Goal: Information Seeking & Learning: Learn about a topic

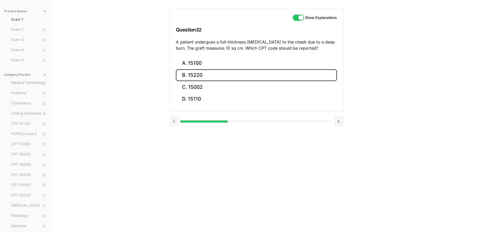
click at [234, 73] on button "B. 15220" at bounding box center [256, 75] width 161 height 12
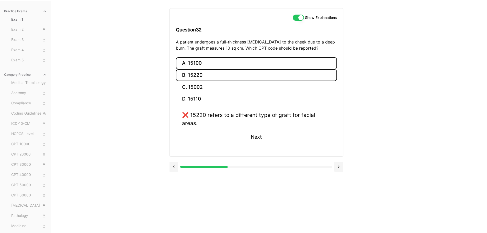
click at [188, 62] on button "A. 15100" at bounding box center [256, 63] width 161 height 12
click at [215, 72] on button "B. 15220" at bounding box center [256, 75] width 161 height 12
click at [203, 62] on button "A. 15100" at bounding box center [256, 63] width 161 height 12
click at [196, 75] on button "B. 15220" at bounding box center [256, 75] width 161 height 12
click at [199, 66] on button "A. 15100" at bounding box center [256, 63] width 161 height 12
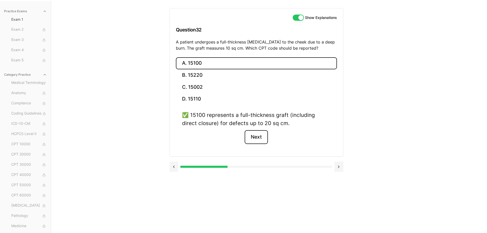
click at [264, 136] on button "Next" at bounding box center [256, 137] width 23 height 14
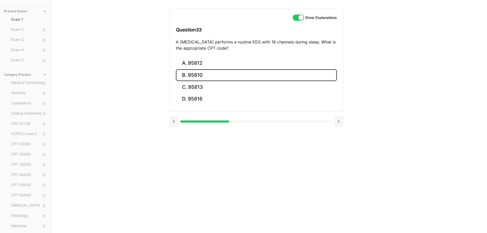
click at [211, 72] on button "B. 95810" at bounding box center [256, 75] width 161 height 12
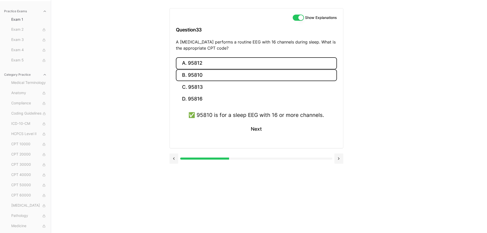
click at [200, 62] on button "A. 95812" at bounding box center [256, 63] width 161 height 12
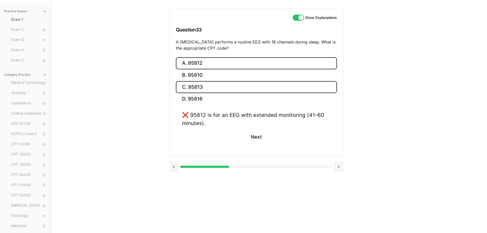
click at [209, 86] on button "C. 95813" at bounding box center [256, 87] width 161 height 12
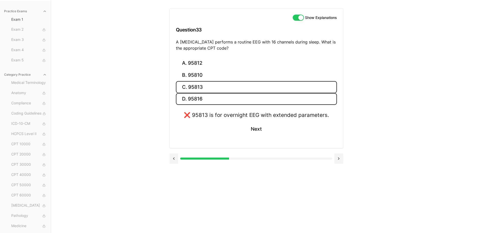
click at [218, 94] on button "D. 95816" at bounding box center [256, 99] width 161 height 12
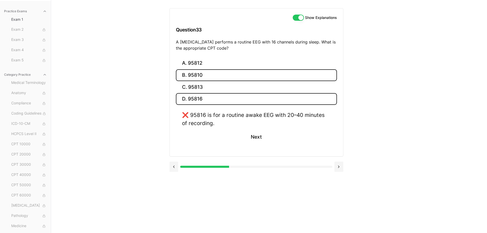
click at [212, 78] on button "B. 95810" at bounding box center [256, 75] width 161 height 12
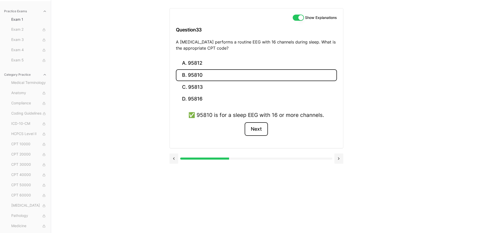
click at [252, 129] on button "Next" at bounding box center [256, 129] width 23 height 14
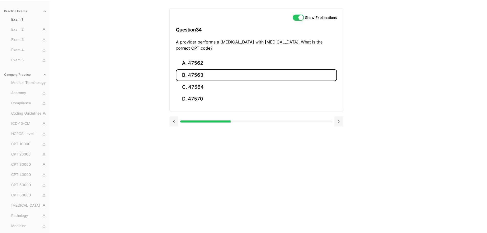
click at [204, 74] on button "B. 47563" at bounding box center [256, 75] width 161 height 12
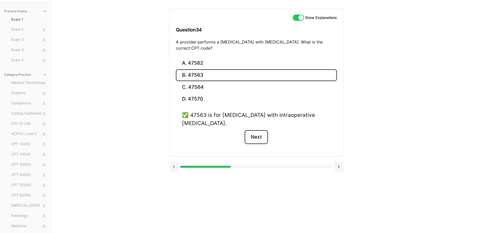
click at [254, 136] on button "Next" at bounding box center [256, 137] width 23 height 14
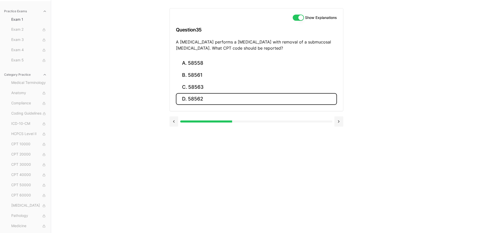
click at [227, 98] on button "D. 58562" at bounding box center [256, 99] width 161 height 12
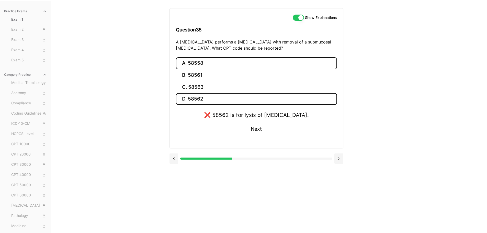
click at [219, 59] on button "A. 58558" at bounding box center [256, 63] width 161 height 12
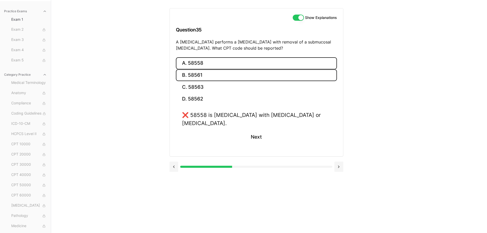
click at [218, 79] on button "B. 58561" at bounding box center [256, 75] width 161 height 12
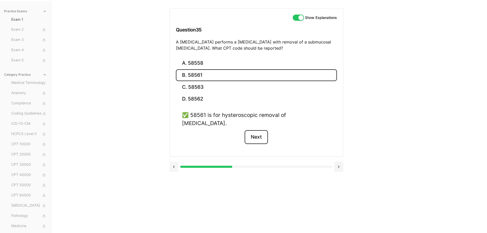
click at [259, 130] on button "Next" at bounding box center [256, 137] width 23 height 14
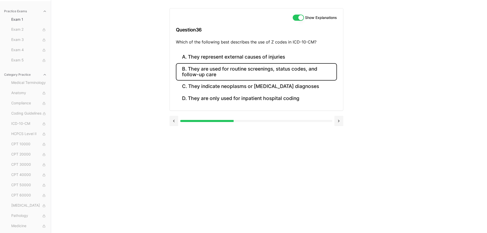
click at [221, 70] on button "B. They are used for routine screenings, status codes, and follow-up care" at bounding box center [256, 71] width 161 height 17
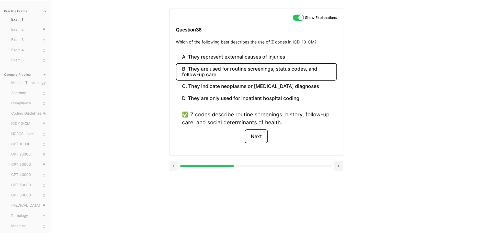
click at [260, 135] on button "Next" at bounding box center [256, 136] width 23 height 14
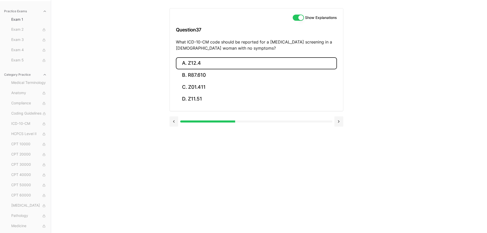
click at [212, 63] on button "A. Z12.4" at bounding box center [256, 63] width 161 height 12
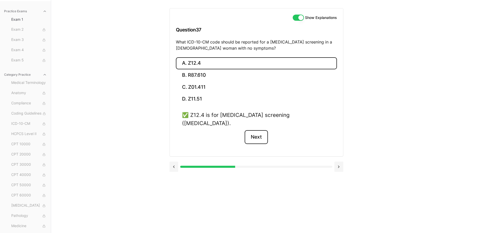
click at [261, 130] on button "Next" at bounding box center [256, 137] width 23 height 14
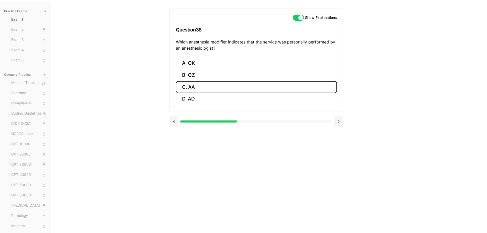
click at [234, 86] on button "C. AA" at bounding box center [256, 87] width 161 height 12
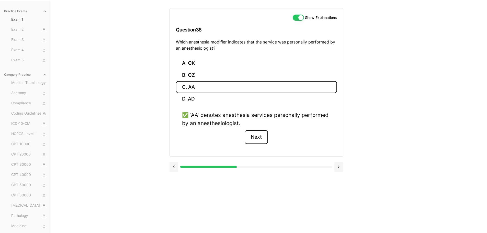
click at [259, 139] on button "Next" at bounding box center [256, 137] width 23 height 14
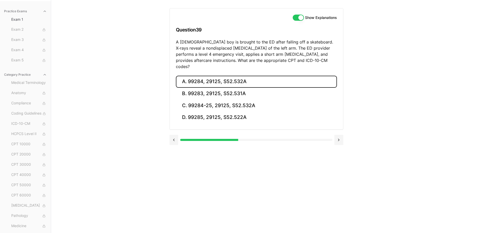
click at [204, 76] on button "A. 99284, 29125, S52.532A" at bounding box center [256, 82] width 161 height 12
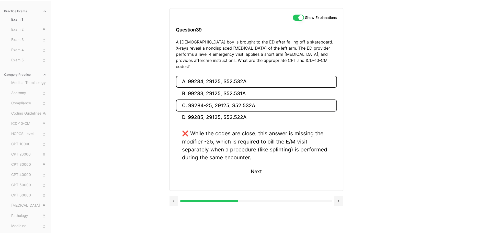
click at [200, 99] on button "C. 99284-25, 29125, S52.532A" at bounding box center [256, 105] width 161 height 12
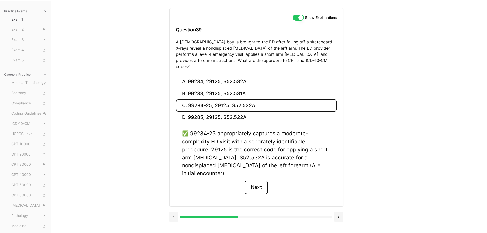
click at [257, 180] on button "Next" at bounding box center [256, 187] width 23 height 14
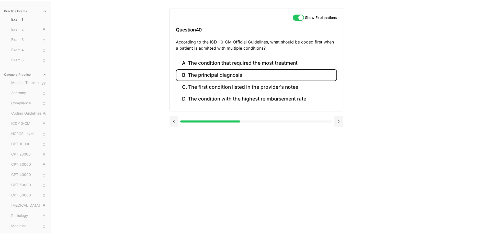
click at [220, 74] on button "B. The principal diagnosis" at bounding box center [256, 75] width 161 height 12
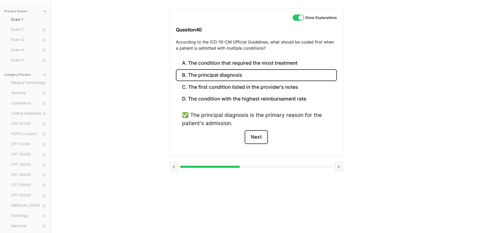
click at [259, 137] on button "Next" at bounding box center [256, 137] width 23 height 14
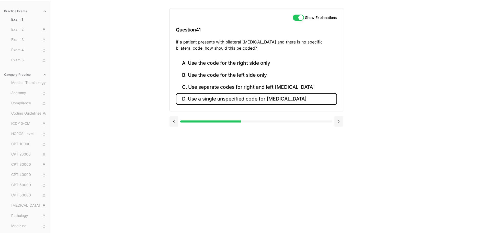
click at [243, 96] on button "D. Use a single unspecified code for [MEDICAL_DATA]" at bounding box center [256, 99] width 161 height 12
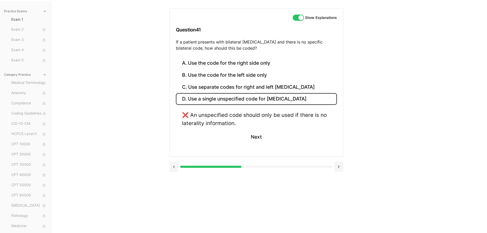
click at [270, 97] on button "D. Use a single unspecified code for [MEDICAL_DATA]" at bounding box center [256, 99] width 161 height 12
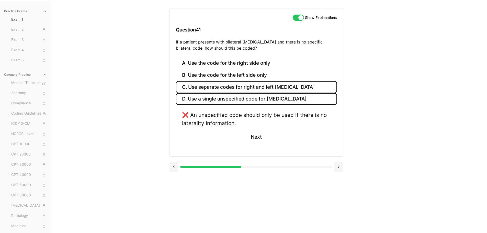
click at [227, 85] on button "C. Use separate codes for right and left [MEDICAL_DATA]" at bounding box center [256, 87] width 161 height 12
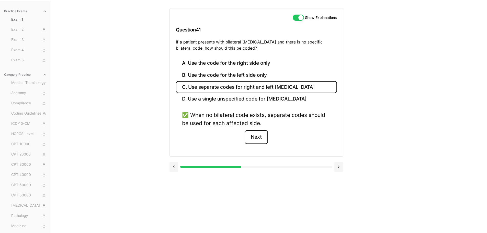
click at [259, 140] on button "Next" at bounding box center [256, 137] width 23 height 14
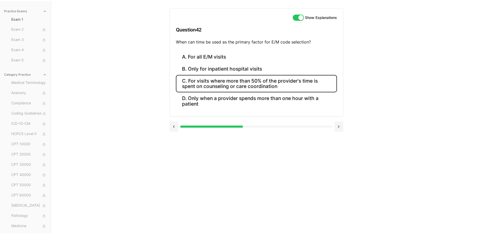
click at [209, 80] on button "C. For visits where more than 50% of the provider's time is spent on counseling…" at bounding box center [256, 83] width 161 height 17
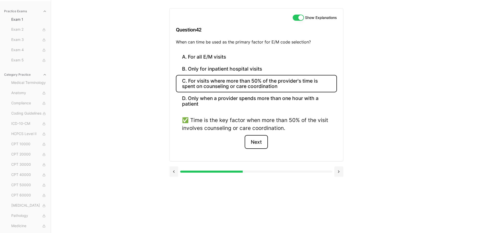
click at [258, 140] on button "Next" at bounding box center [256, 142] width 23 height 14
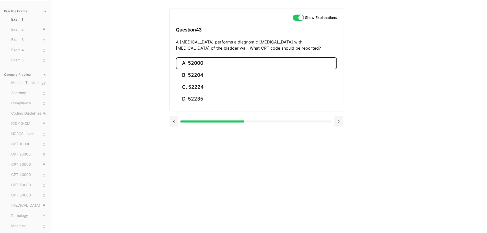
click at [199, 66] on button "A. 52000" at bounding box center [256, 63] width 161 height 12
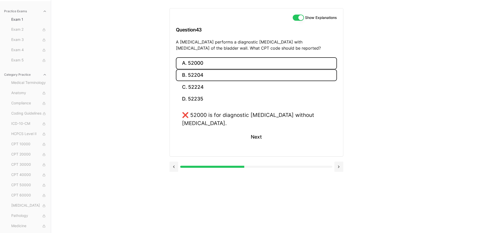
click at [218, 74] on button "B. 52204" at bounding box center [256, 75] width 161 height 12
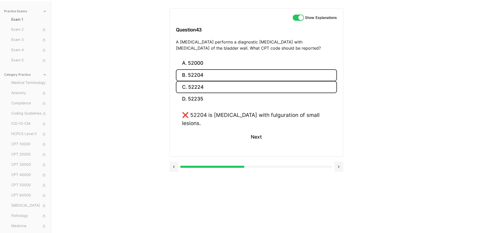
click at [221, 88] on button "C. 52224" at bounding box center [256, 87] width 161 height 12
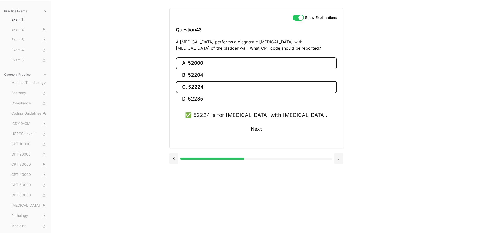
click at [203, 62] on button "A. 52000" at bounding box center [256, 63] width 161 height 12
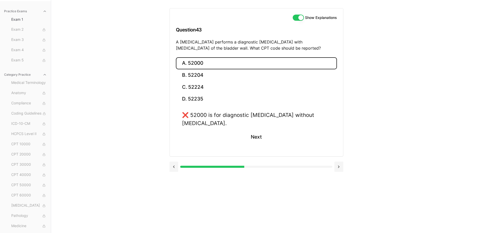
click at [202, 68] on button "A. 52000" at bounding box center [256, 63] width 161 height 12
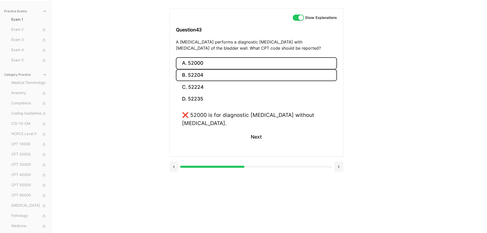
click at [207, 72] on button "B. 52204" at bounding box center [256, 75] width 161 height 12
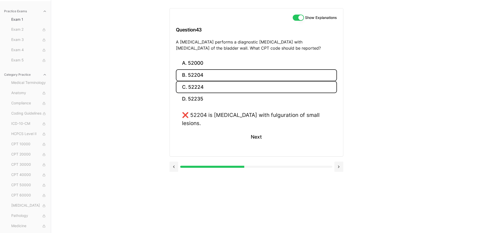
click at [227, 88] on button "C. 52224" at bounding box center [256, 87] width 161 height 12
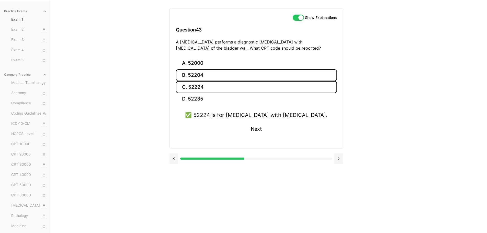
click at [216, 76] on button "B. 52204" at bounding box center [256, 75] width 161 height 12
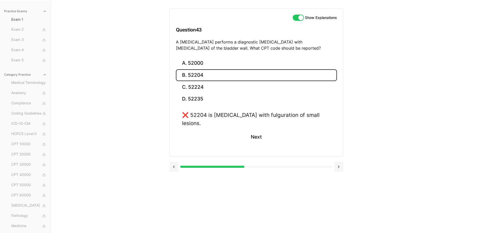
click at [215, 75] on button "B. 52204" at bounding box center [256, 75] width 161 height 12
click at [219, 86] on button "C. 52224" at bounding box center [256, 87] width 161 height 12
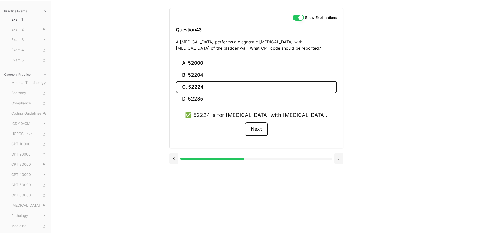
click at [259, 131] on button "Next" at bounding box center [256, 129] width 23 height 14
